Goal: Information Seeking & Learning: Learn about a topic

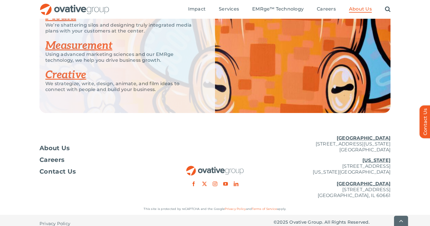
click at [76, 9] on img "OG_Full_horizontal_RGB" at bounding box center [75, 10] width 70 height 12
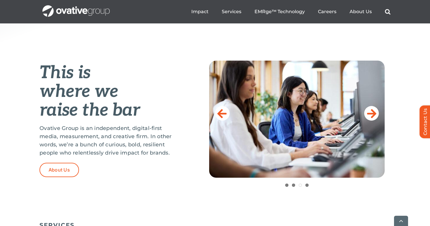
scroll to position [245, 0]
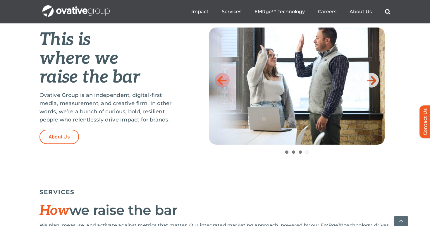
click at [224, 82] on icon at bounding box center [221, 80] width 9 height 12
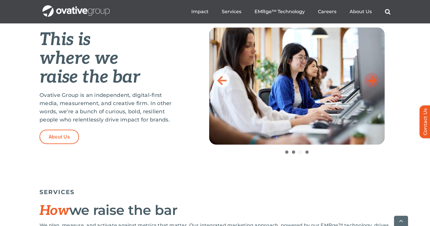
click at [374, 77] on icon at bounding box center [371, 80] width 9 height 12
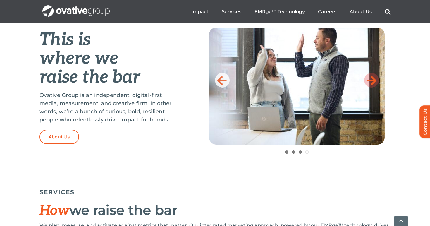
click at [374, 77] on icon at bounding box center [371, 80] width 9 height 12
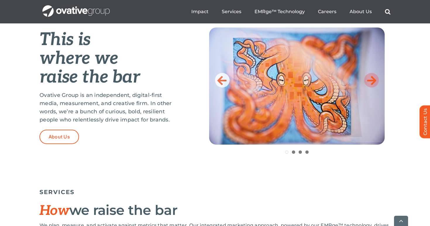
click at [374, 77] on icon at bounding box center [371, 80] width 9 height 12
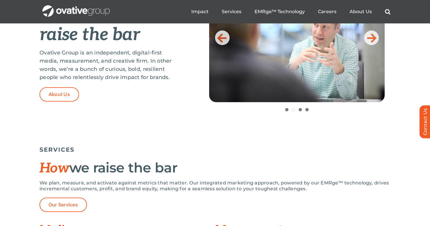
scroll to position [227, 0]
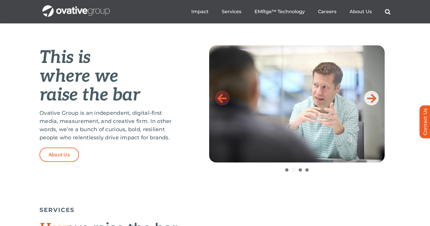
click at [222, 100] on icon at bounding box center [221, 98] width 9 height 12
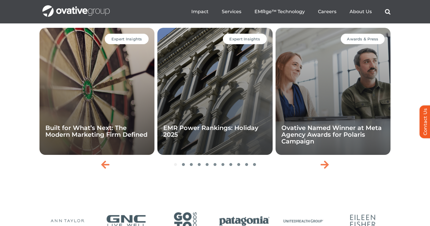
scroll to position [1262, 0]
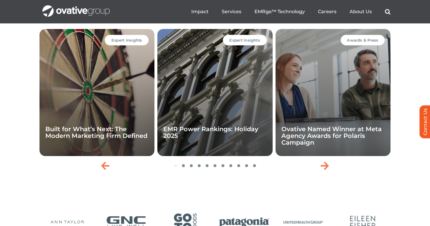
click at [119, 88] on div "Expert Insights Built for What’s Next: The Modern Marketing Firm Defined" at bounding box center [97, 92] width 115 height 127
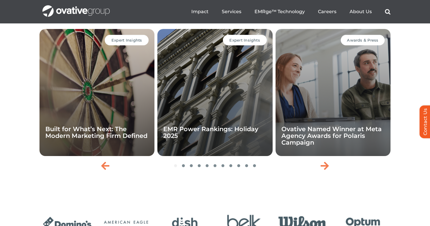
click at [131, 45] on div "Expert Insights" at bounding box center [127, 40] width 44 height 11
click at [112, 139] on link "Built for What’s Next: The Modern Marketing Firm Defined" at bounding box center [96, 132] width 102 height 14
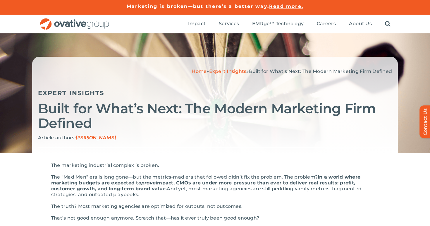
click at [198, 71] on link "Home" at bounding box center [199, 71] width 15 height 6
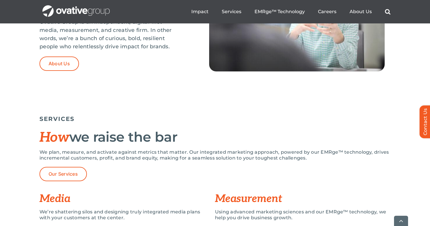
scroll to position [320, 0]
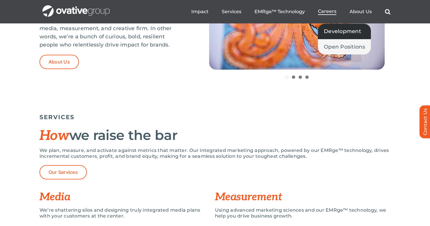
click at [336, 36] on link "Development" at bounding box center [344, 31] width 53 height 15
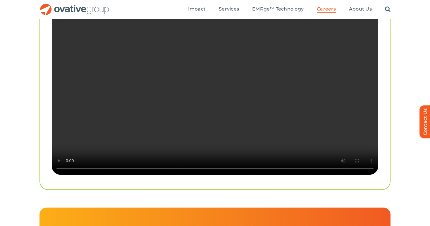
scroll to position [1147, 0]
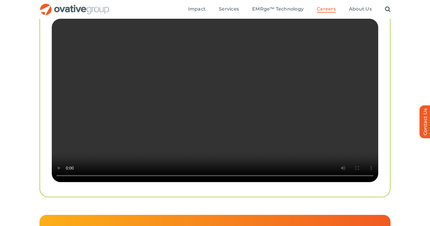
click at [302, 159] on video "Sorry, your browser doesn't support embedded videos." at bounding box center [215, 100] width 327 height 163
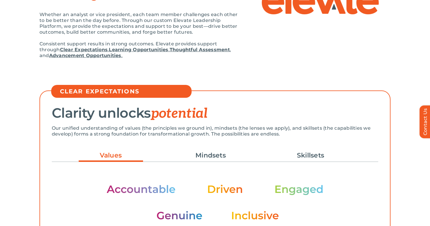
scroll to position [0, 0]
